Goal: Task Accomplishment & Management: Manage account settings

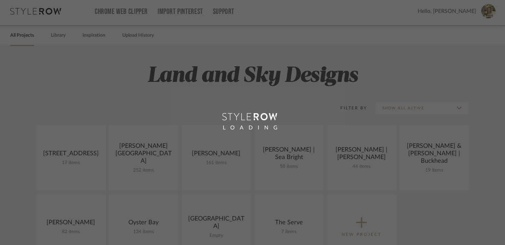
scroll to position [1, 0]
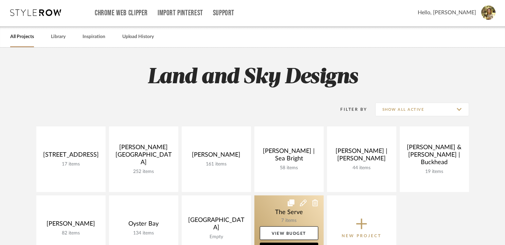
click at [267, 208] on link at bounding box center [288, 228] width 69 height 66
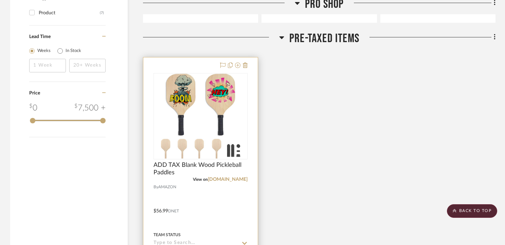
scroll to position [802, 0]
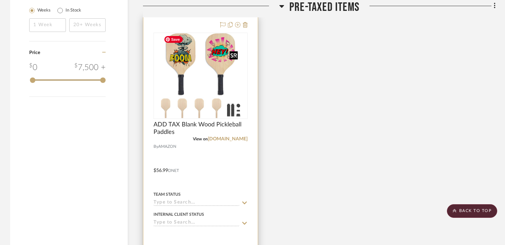
click at [210, 87] on img "0" at bounding box center [200, 75] width 79 height 85
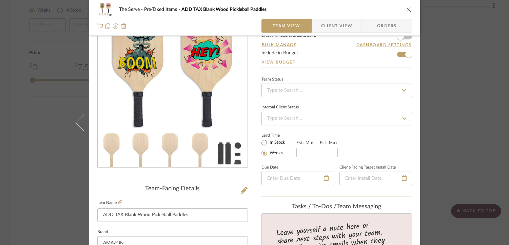
scroll to position [0, 0]
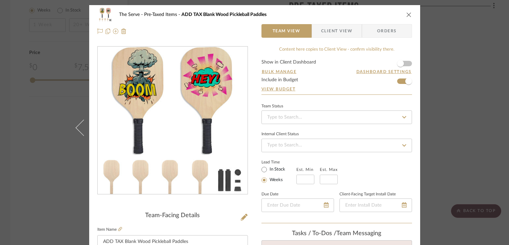
click at [407, 12] on icon "close" at bounding box center [409, 14] width 5 height 5
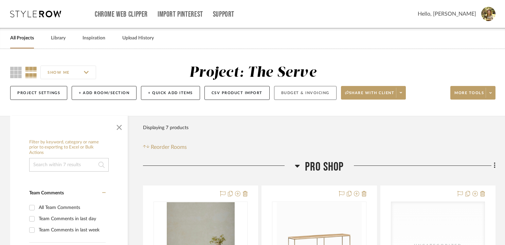
click at [304, 92] on button "Budget & Invoicing" at bounding box center [305, 93] width 62 height 14
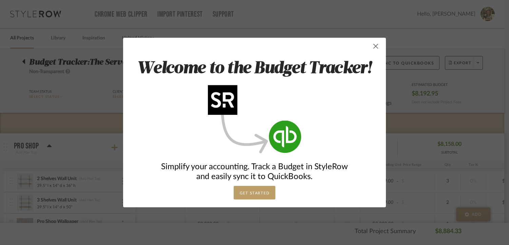
click at [372, 49] on span "button" at bounding box center [376, 46] width 14 height 14
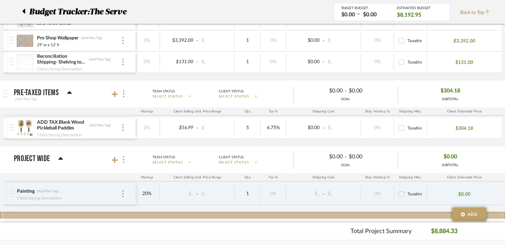
click at [404, 127] on input "Taxable" at bounding box center [401, 128] width 11 height 11
checkbox input "true"
drag, startPoint x: 49, startPoint y: 126, endPoint x: 27, endPoint y: 125, distance: 22.1
click at [27, 125] on div "ADD TAX Blank Wood Pickleball Paddles ADD TAX Blank Wood Pickleball Paddles (Ad…" at bounding box center [73, 127] width 126 height 21
click at [55, 126] on input "ADD TAX Blank Wood Pickleball Paddles" at bounding box center [62, 125] width 51 height 7
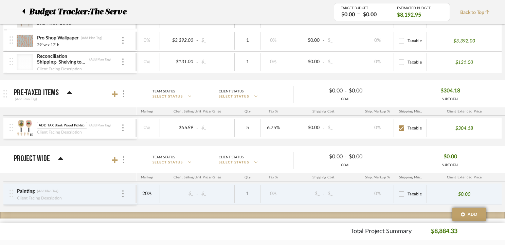
drag, startPoint x: 53, startPoint y: 125, endPoint x: 28, endPoint y: 124, distance: 24.8
click at [28, 124] on div "ADD TAX Blank Wood Pickleball Paddles ADD TAX Blank Wood Pickleball Paddles (Ad…" at bounding box center [73, 127] width 126 height 21
type input "Blank Wood Pickleball Paddles"
click at [81, 110] on div at bounding box center [69, 111] width 133 height 8
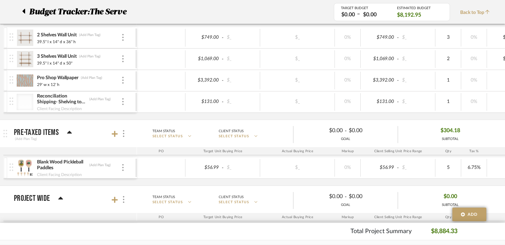
scroll to position [144, 0]
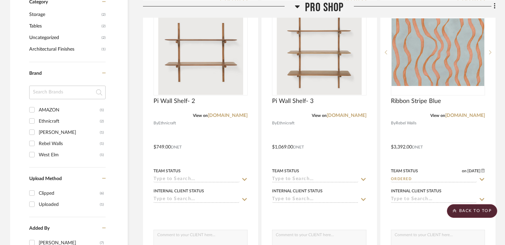
scroll to position [629, 0]
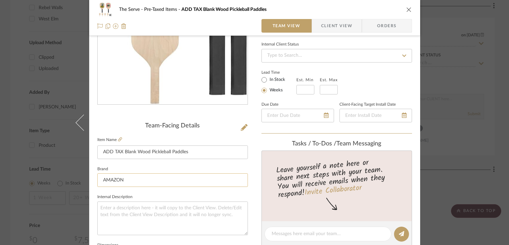
scroll to position [122, 0]
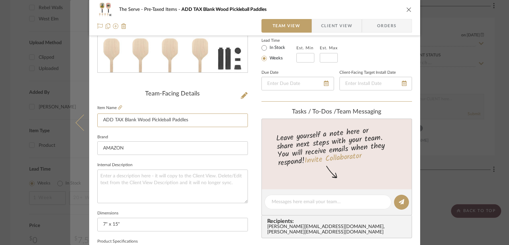
drag, startPoint x: 123, startPoint y: 119, endPoint x: 87, endPoint y: 118, distance: 36.7
click at [87, 118] on mat-dialog-content "The Serve Pre-Taxed Items ADD TAX Blank Wood Pickleball Paddles Team View Clien…" at bounding box center [254, 197] width 369 height 627
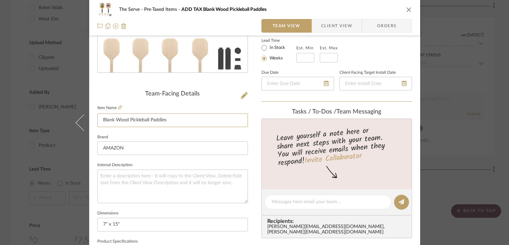
type input "Blank Wood Pickleball Paddles"
click at [146, 91] on div "Team-Facing Details" at bounding box center [172, 93] width 151 height 7
click at [118, 108] on icon at bounding box center [120, 107] width 4 height 4
